Goal: Information Seeking & Learning: Learn about a topic

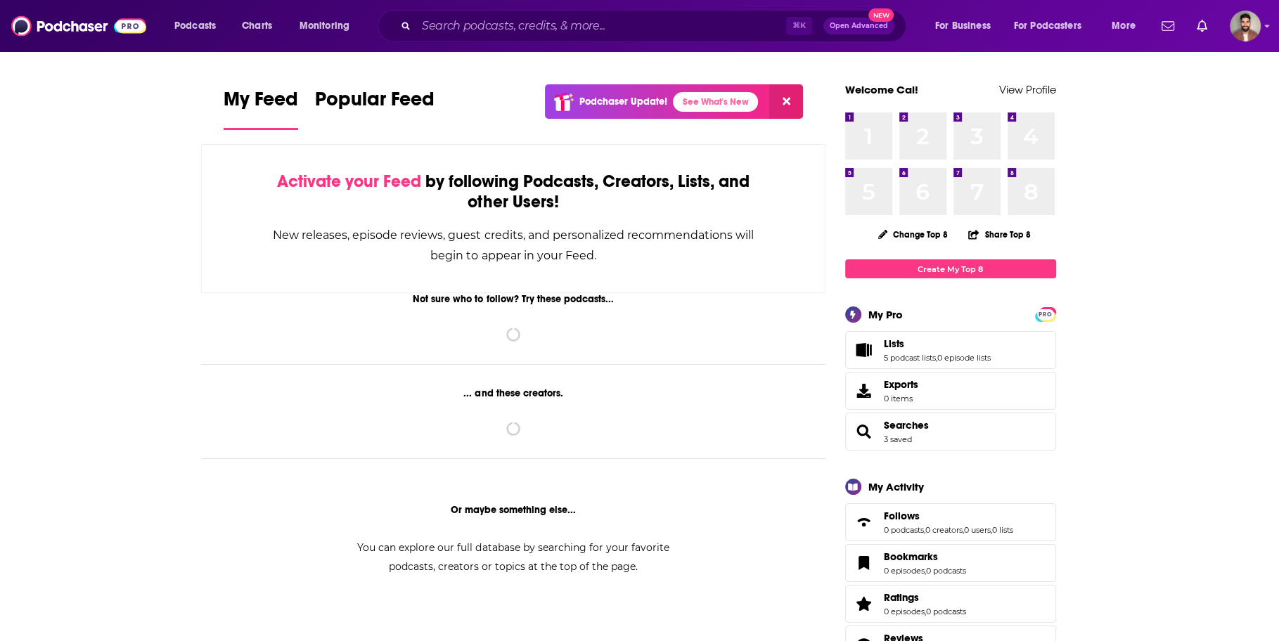
click at [663, 23] on input "Search podcasts, credits, & more..." at bounding box center [601, 26] width 370 height 22
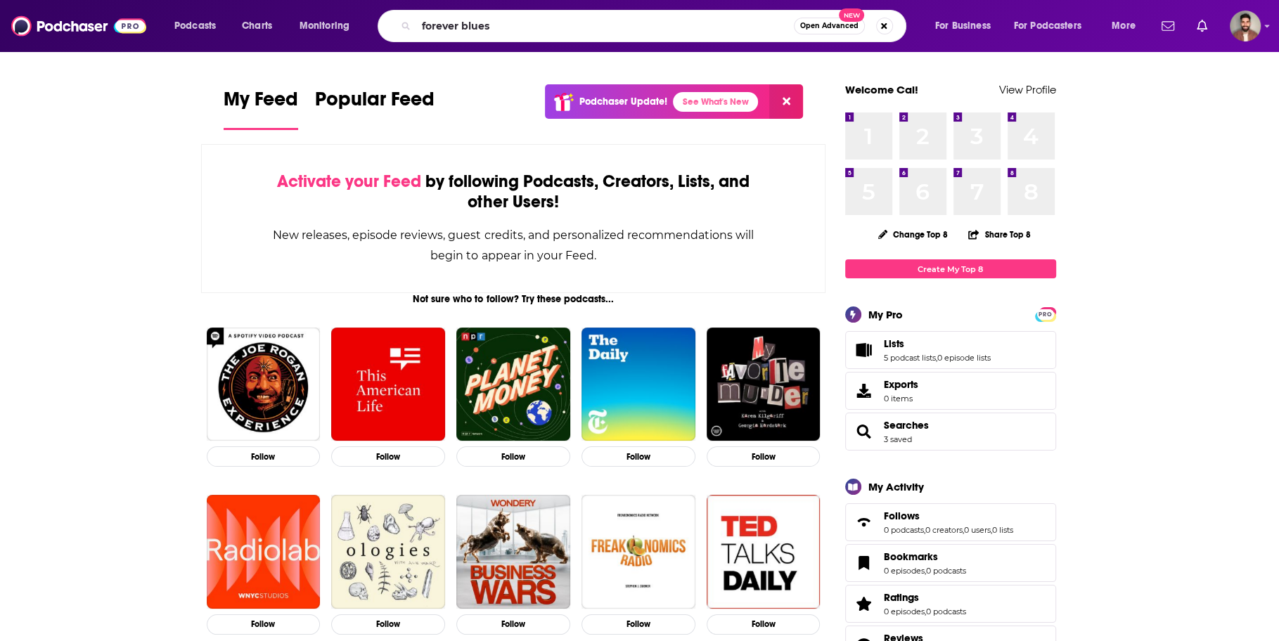
type input "forever blues"
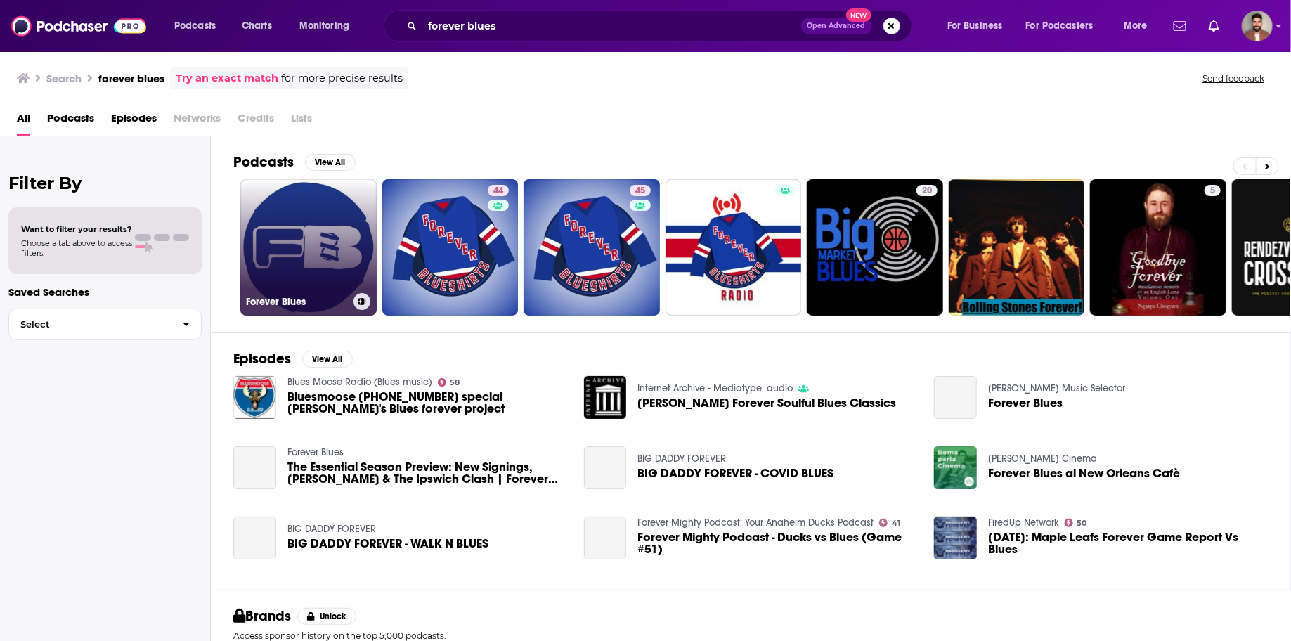
click at [294, 256] on link "Forever Blues" at bounding box center [308, 247] width 136 height 136
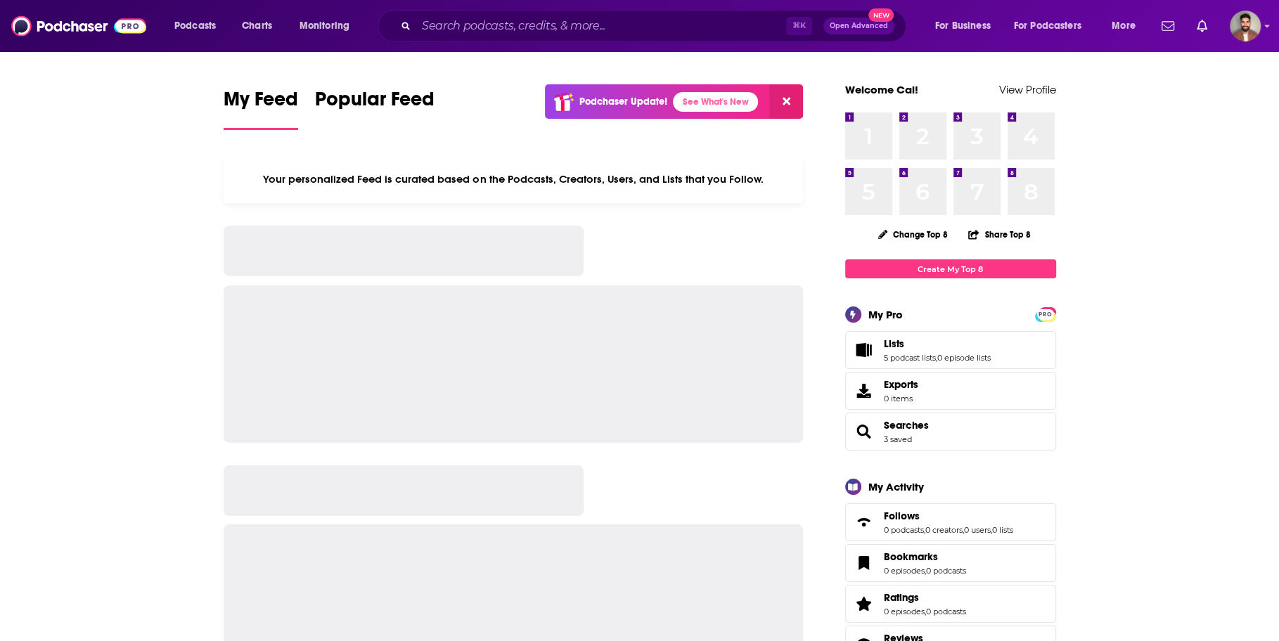
click at [701, 24] on input "Search podcasts, credits, & more..." at bounding box center [601, 26] width 370 height 22
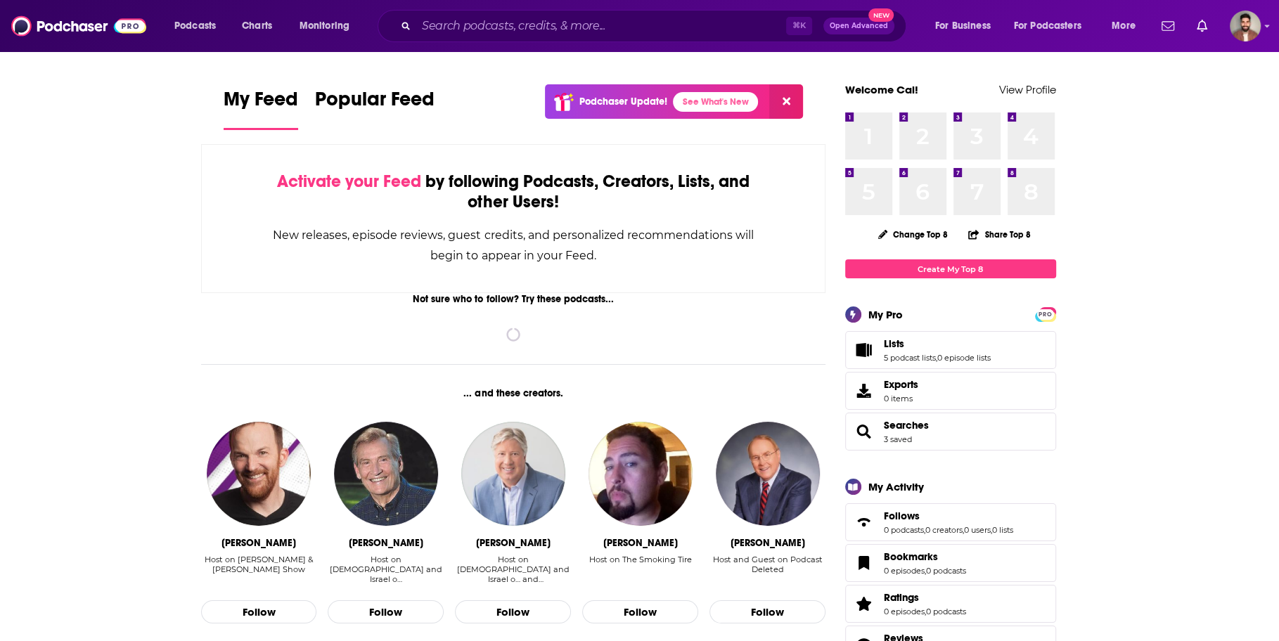
click at [700, 24] on input "Search podcasts, credits, & more..." at bounding box center [601, 26] width 370 height 22
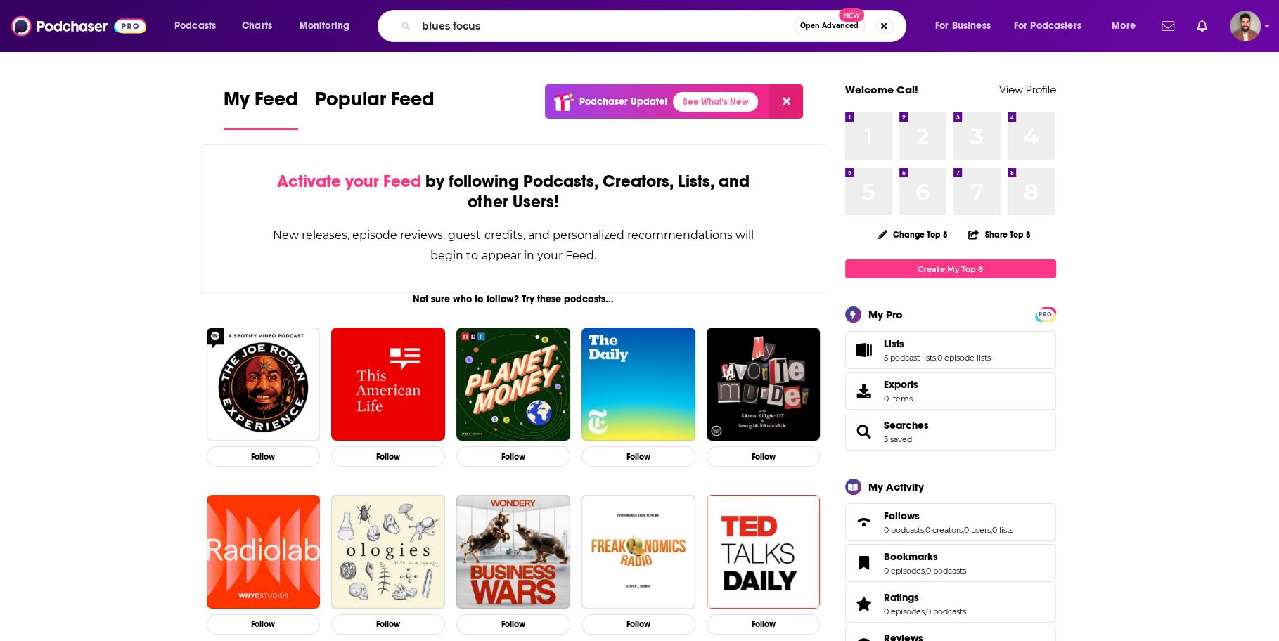
type input "blues focus"
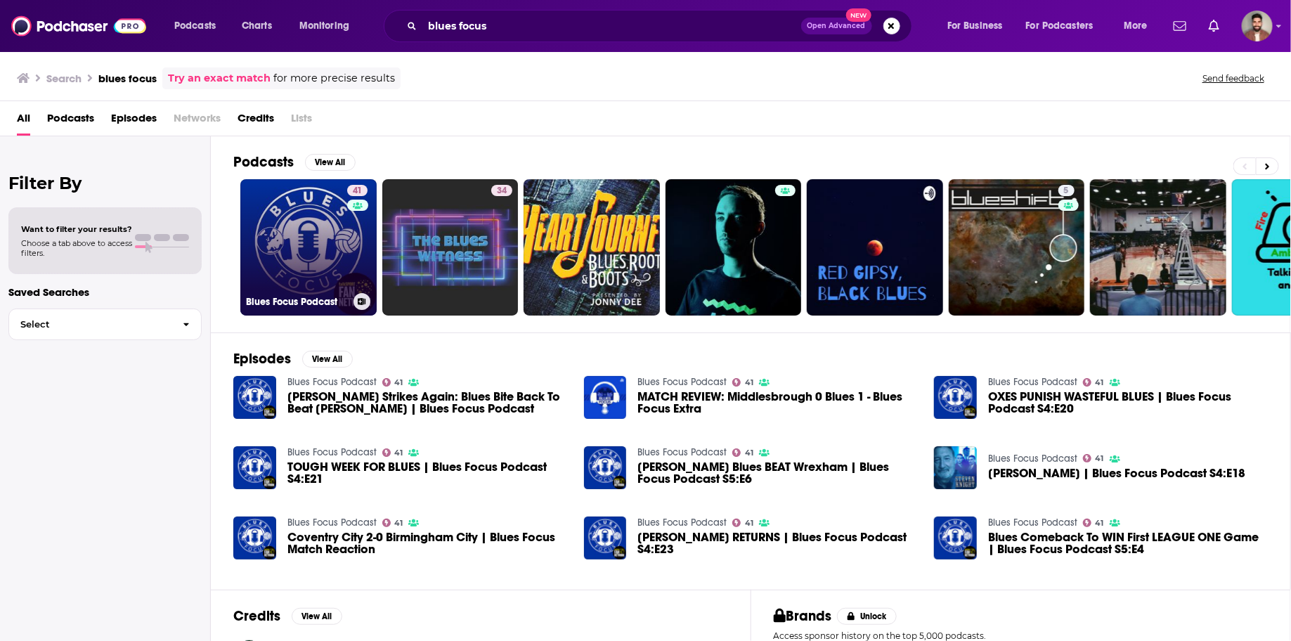
click at [304, 269] on link "41 Blues Focus Podcast" at bounding box center [308, 247] width 136 height 136
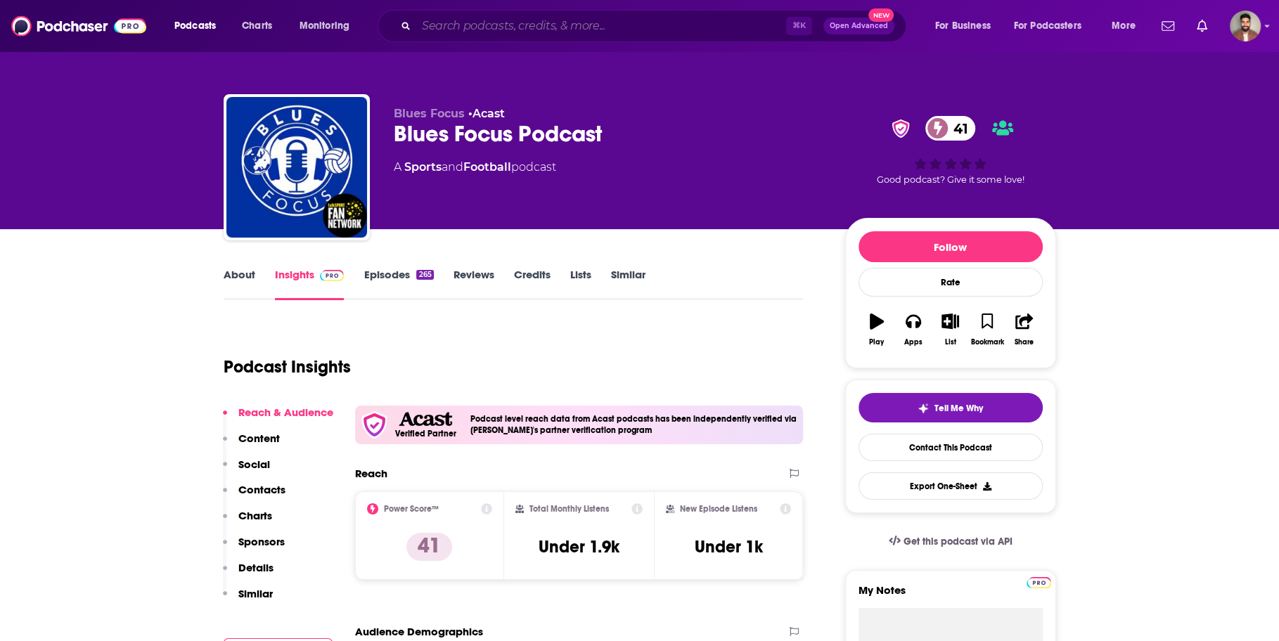
click at [714, 15] on input "Search podcasts, credits, & more..." at bounding box center [601, 26] width 370 height 22
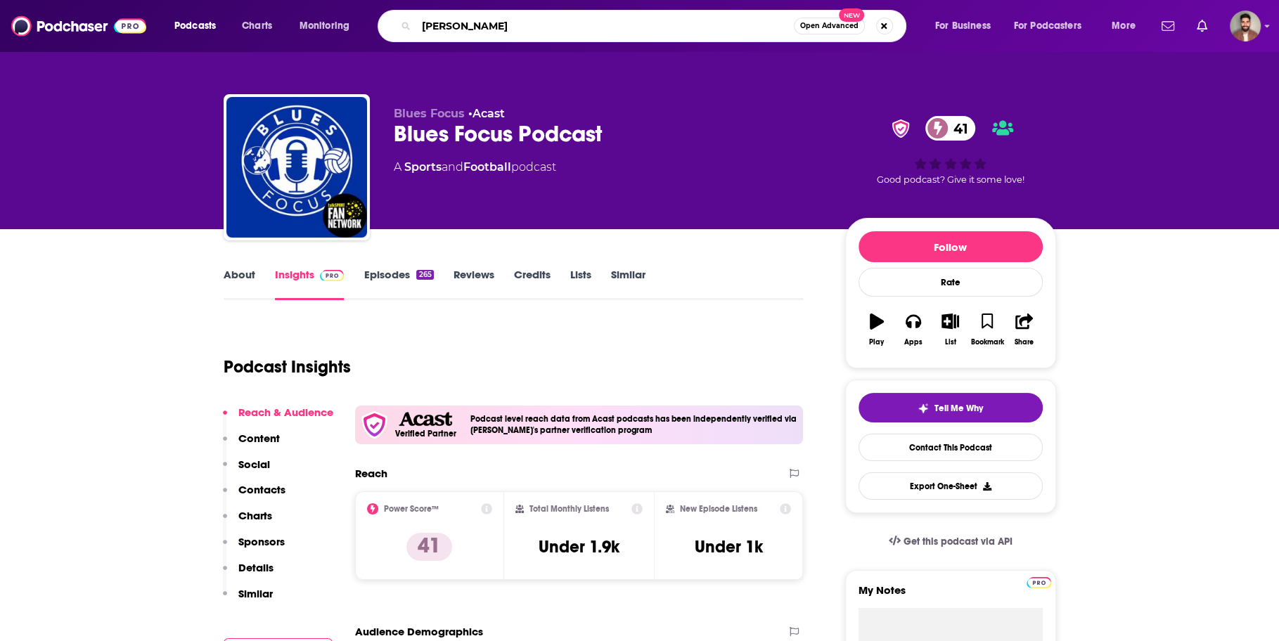
type input "[PERSON_NAME] talk"
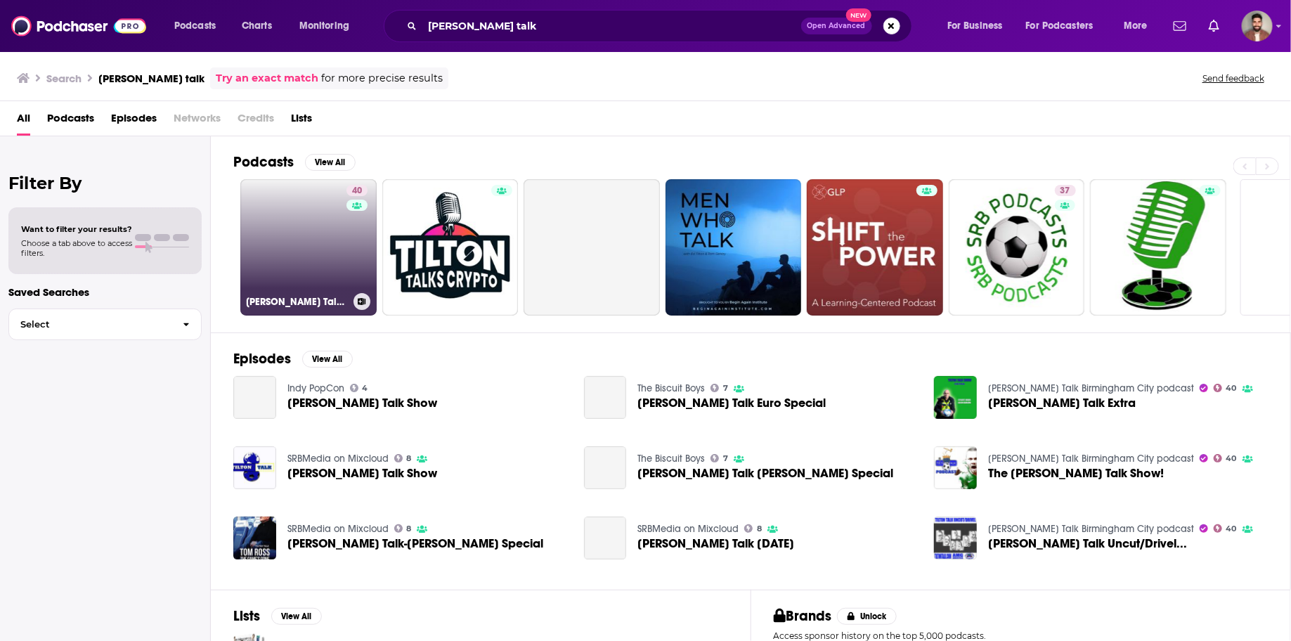
click at [317, 250] on link "40 [PERSON_NAME] Talk Birmingham City podcast" at bounding box center [308, 247] width 136 height 136
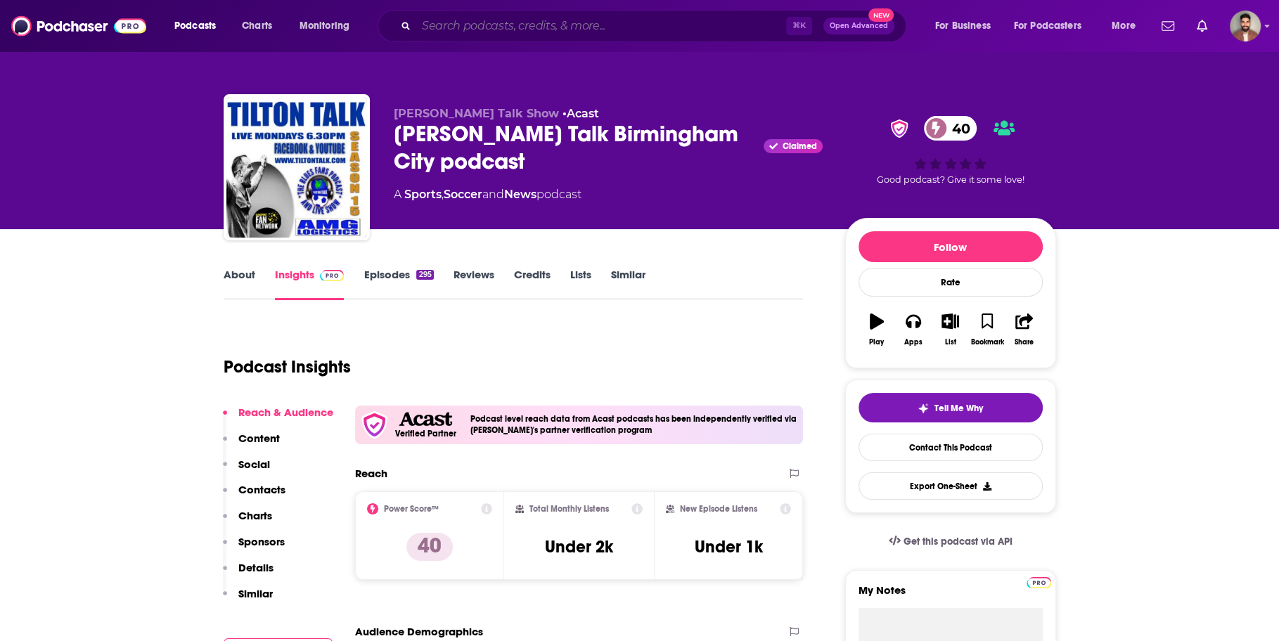
click at [552, 19] on input "Search podcasts, credits, & more..." at bounding box center [601, 26] width 370 height 22
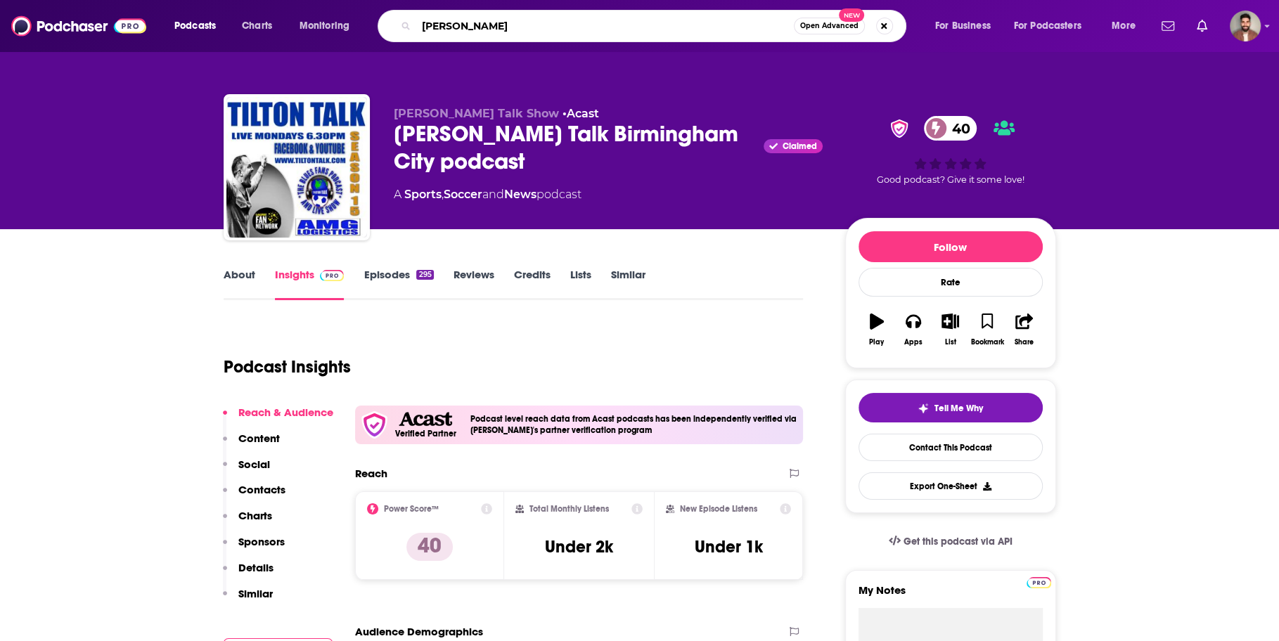
type input "[PERSON_NAME]"
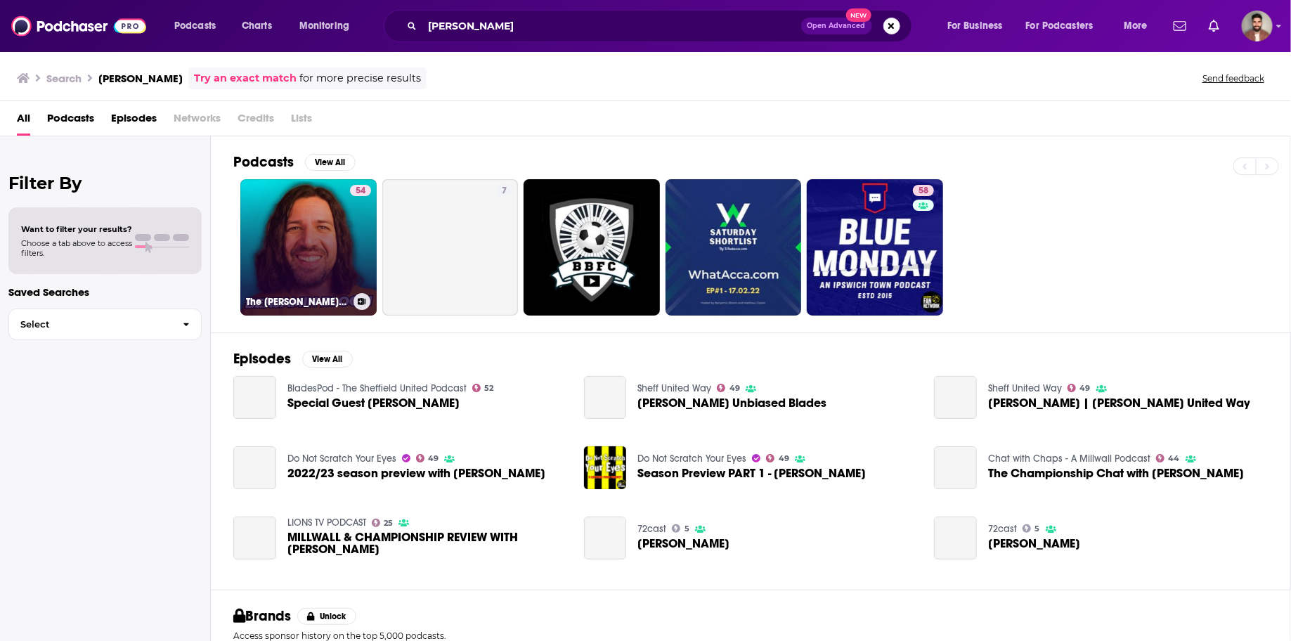
click at [330, 259] on link "54 The [PERSON_NAME] Football Channel" at bounding box center [308, 247] width 136 height 136
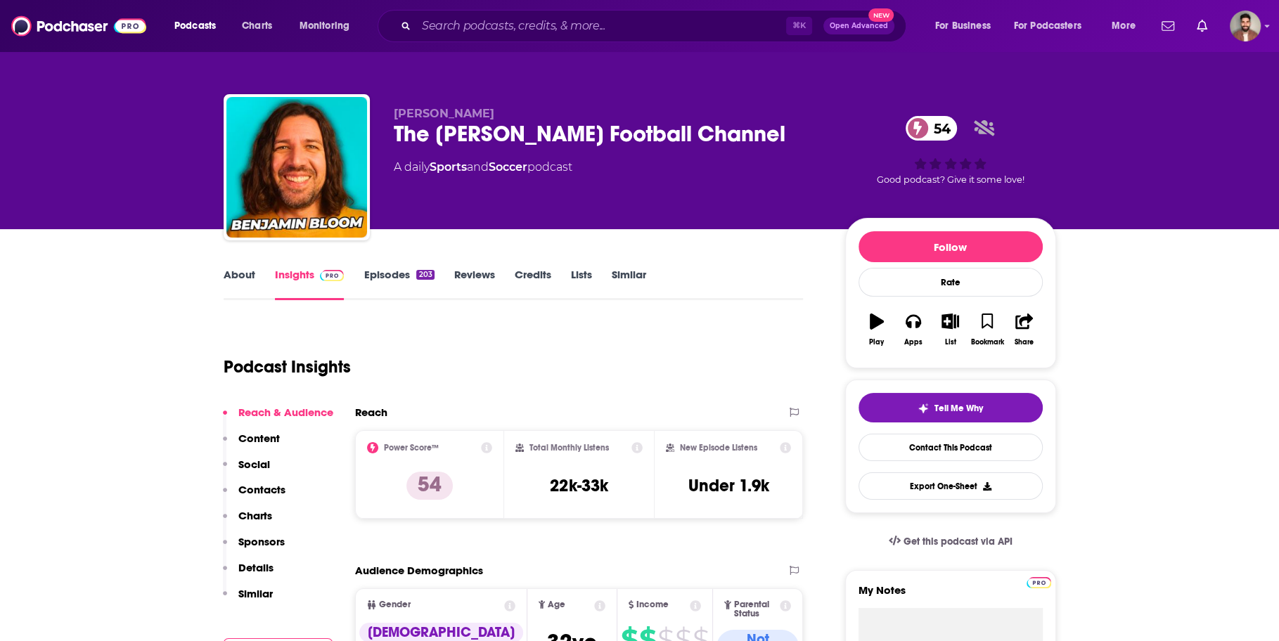
click at [243, 267] on div "About Insights Episodes 203 Reviews Credits Lists Similar" at bounding box center [514, 283] width 580 height 34
click at [234, 274] on link "About" at bounding box center [240, 284] width 32 height 32
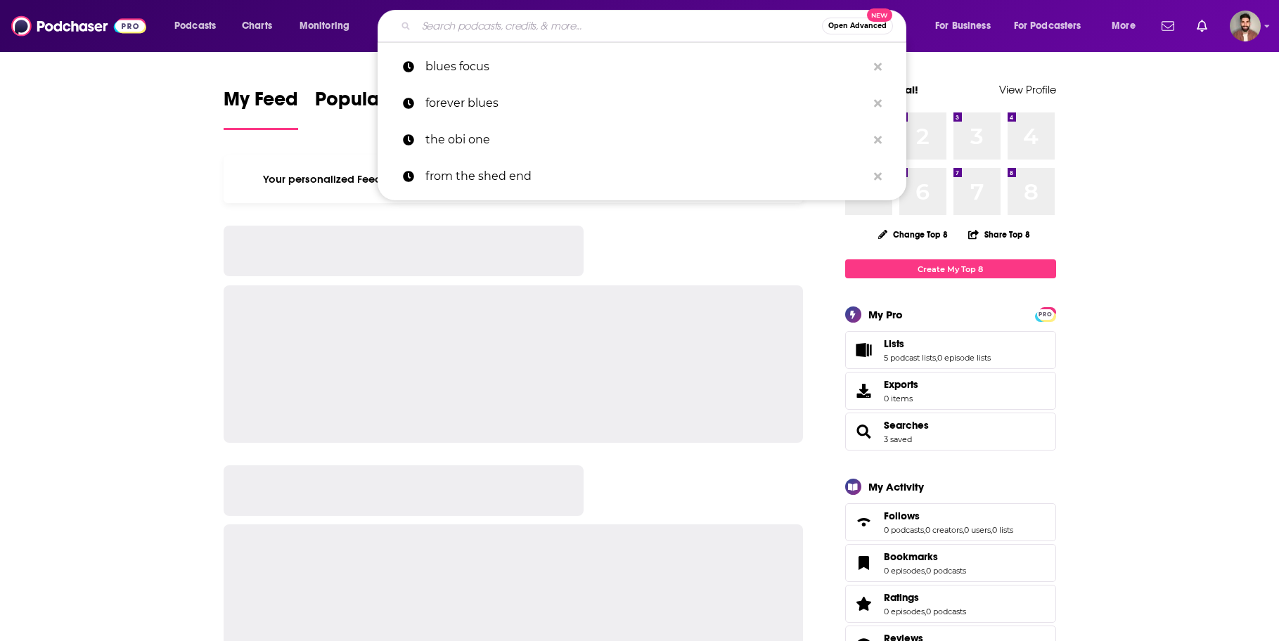
click at [649, 21] on input "Search podcasts, credits, & more..." at bounding box center [619, 26] width 406 height 22
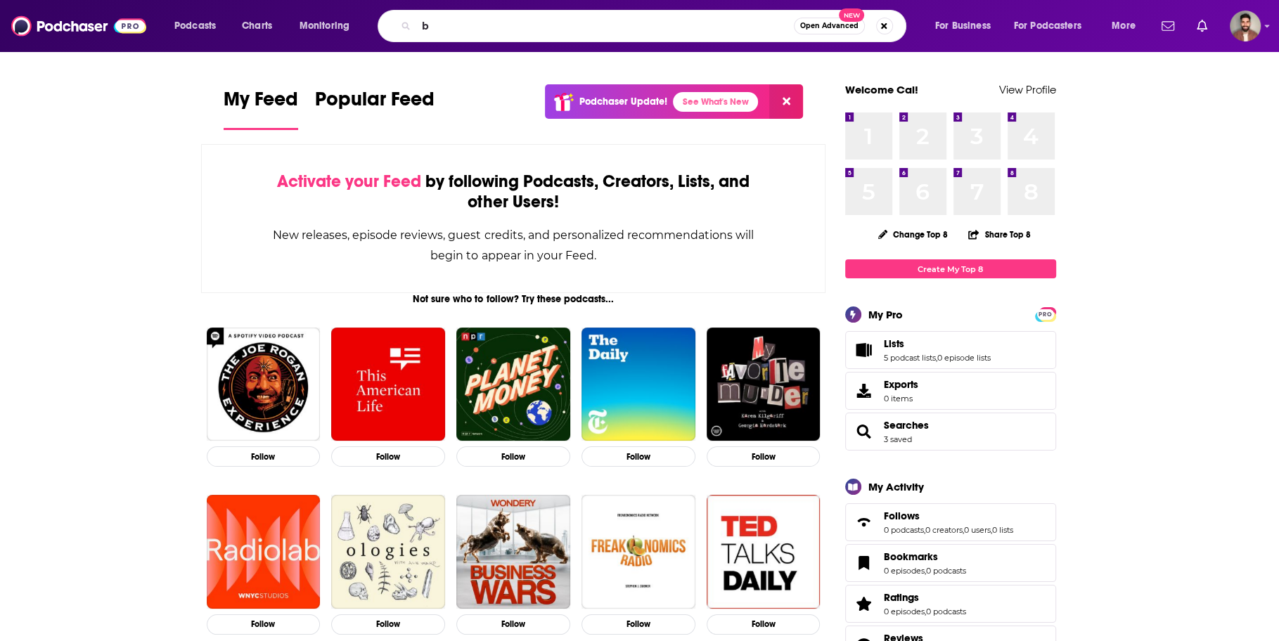
type input "b"
click at [524, 27] on input "b" at bounding box center [604, 26] width 377 height 22
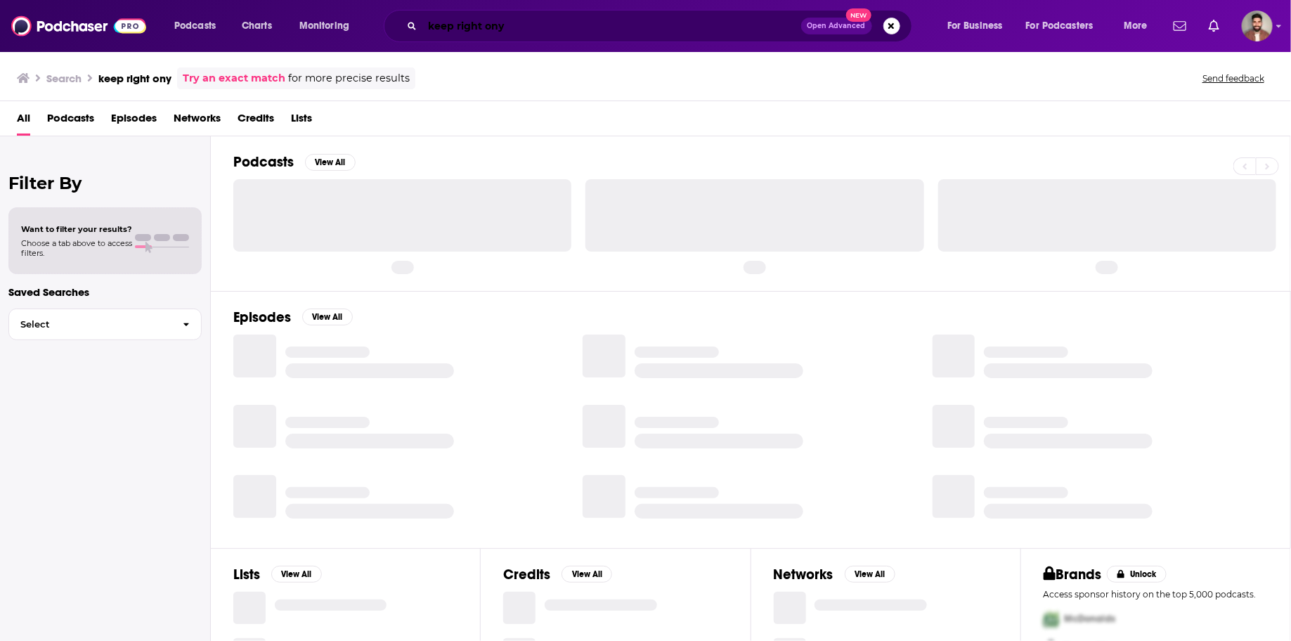
click at [524, 27] on input "keep right ony" at bounding box center [611, 26] width 379 height 22
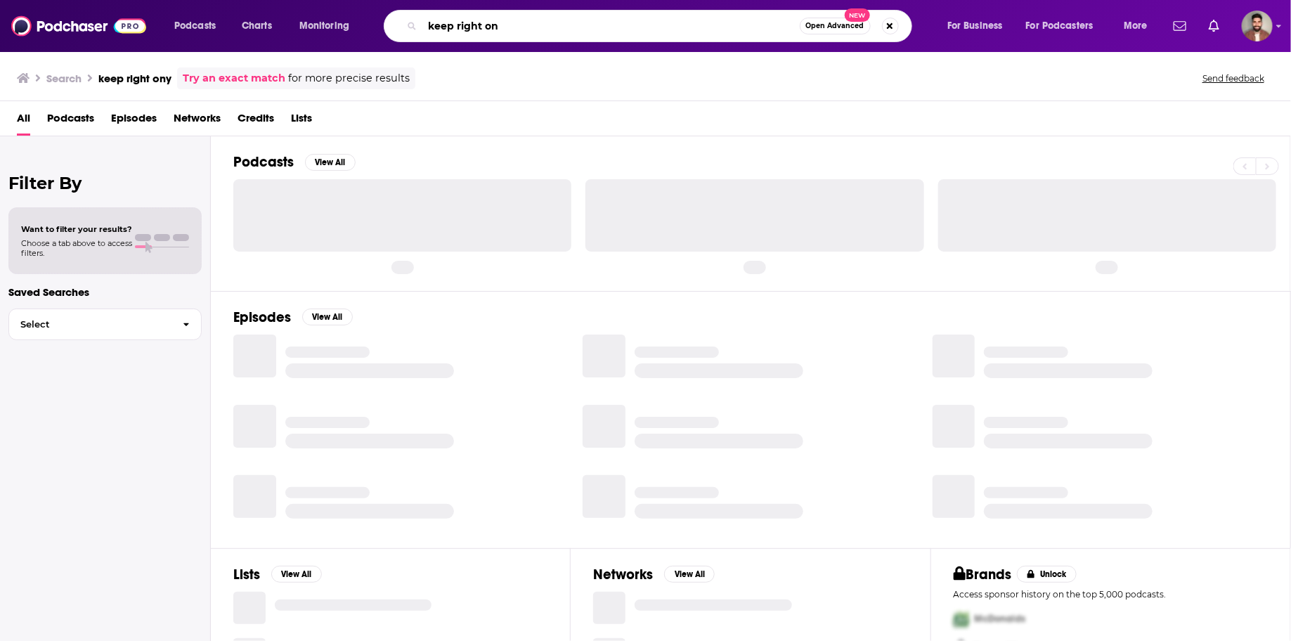
type input "keep right on"
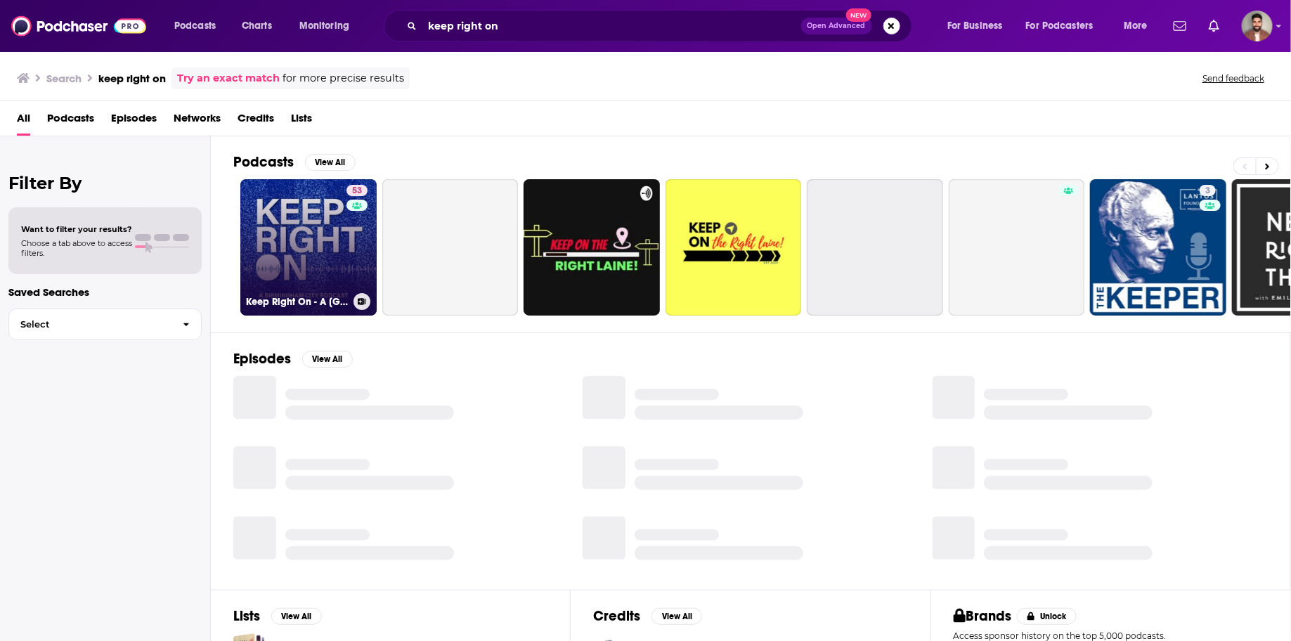
click at [332, 222] on link "53 Keep Right On - A Birmingham City Podcast" at bounding box center [308, 247] width 136 height 136
